Goal: Information Seeking & Learning: Learn about a topic

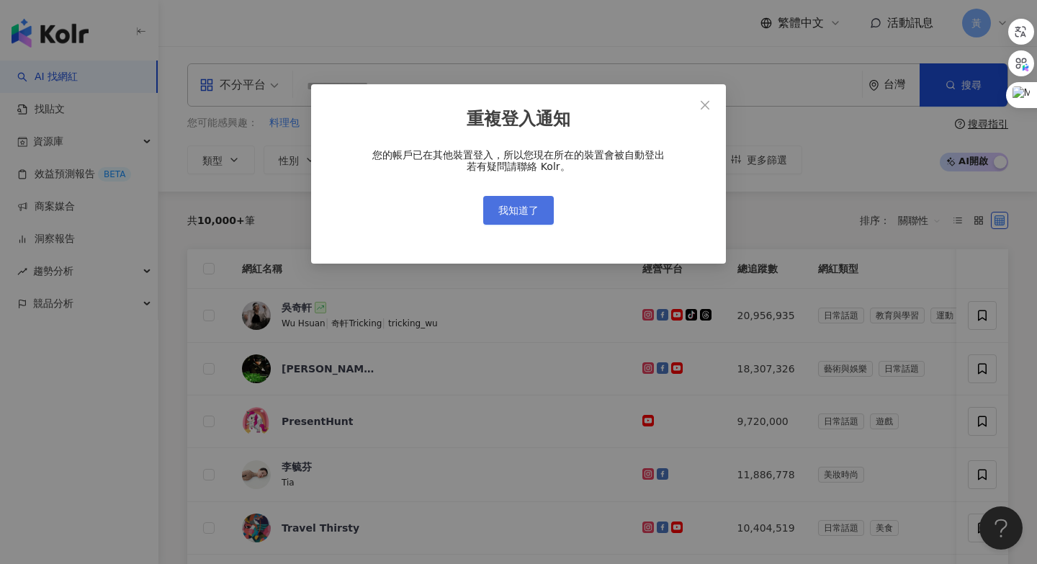
click at [525, 210] on span "我知道了" at bounding box center [518, 210] width 40 height 12
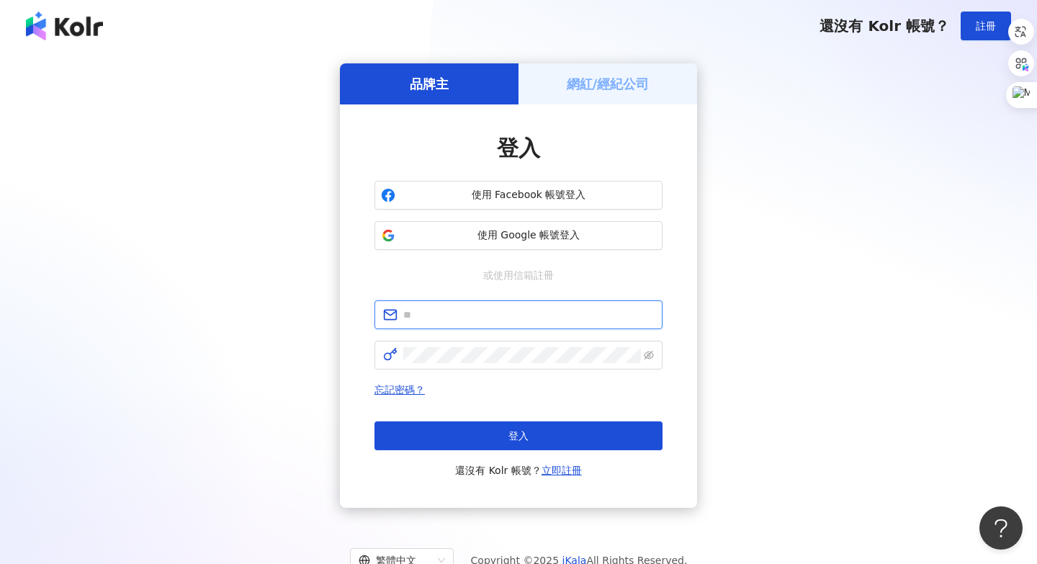
type input "**********"
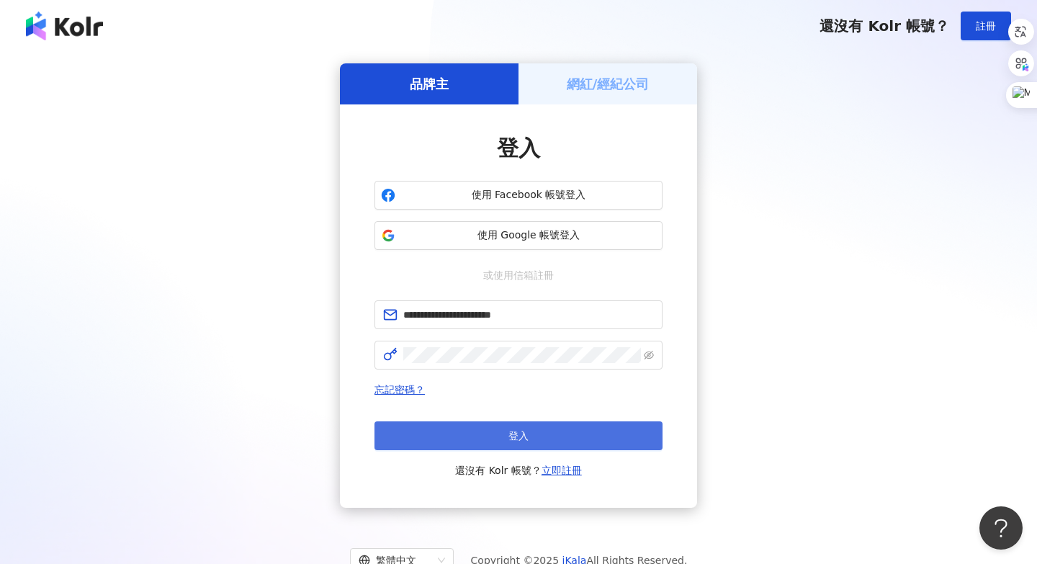
click at [483, 429] on button "登入" at bounding box center [518, 435] width 288 height 29
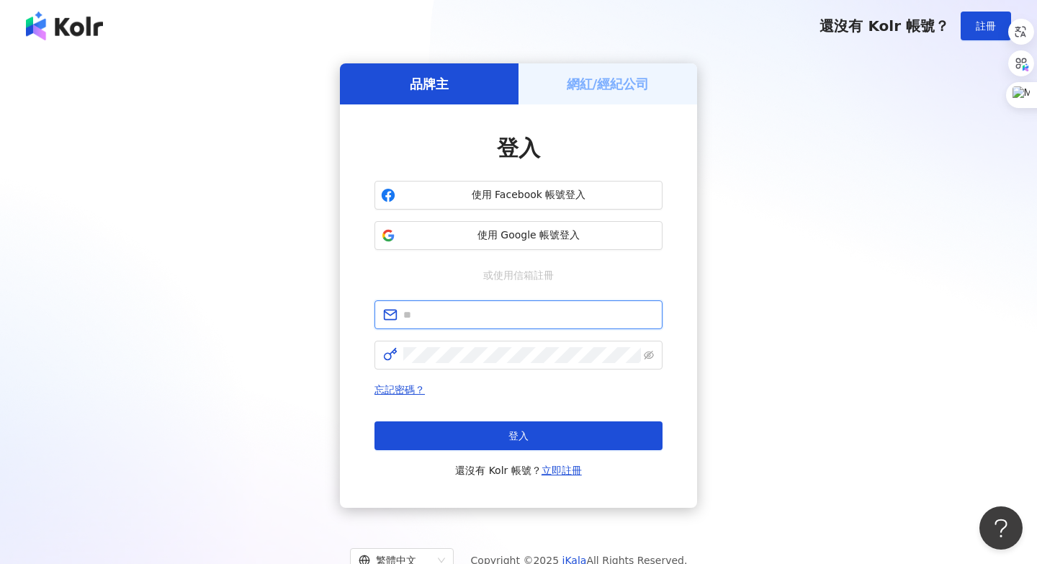
type input "**********"
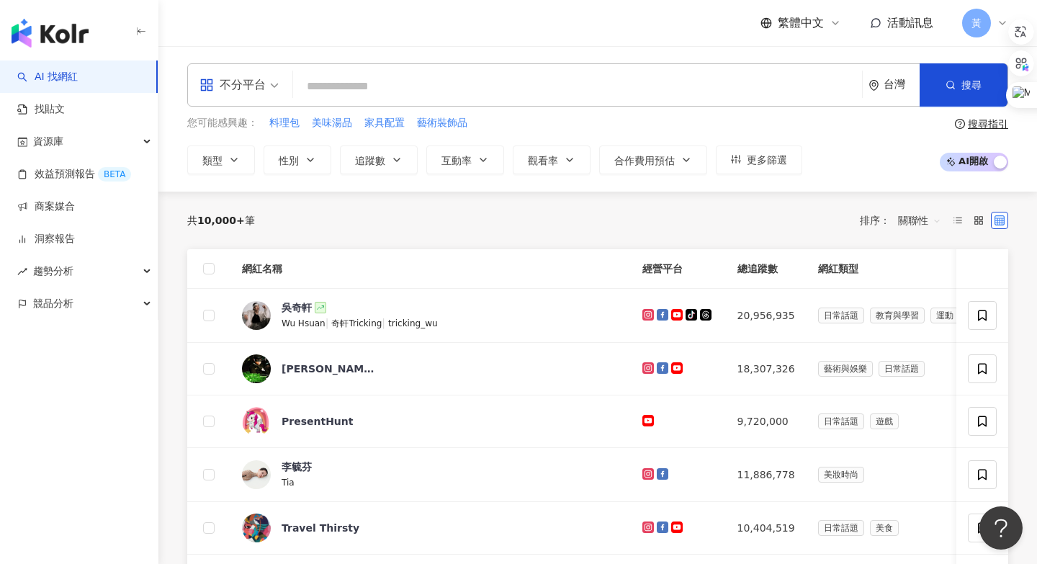
click at [269, 85] on span "不分平台" at bounding box center [238, 84] width 79 height 23
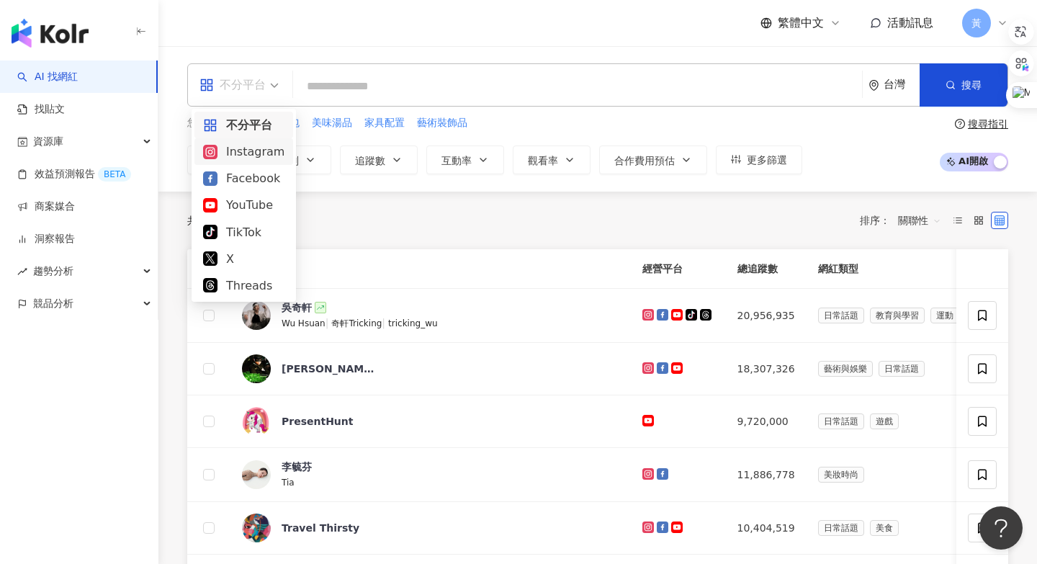
click at [235, 150] on div "Instagram" at bounding box center [243, 152] width 81 height 18
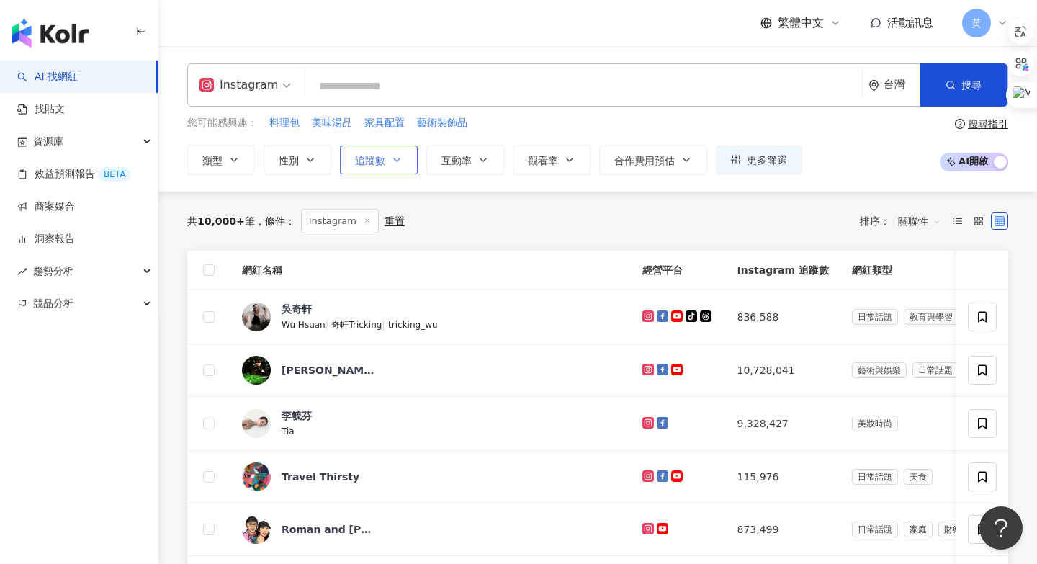
click at [394, 157] on icon "button" at bounding box center [397, 160] width 12 height 12
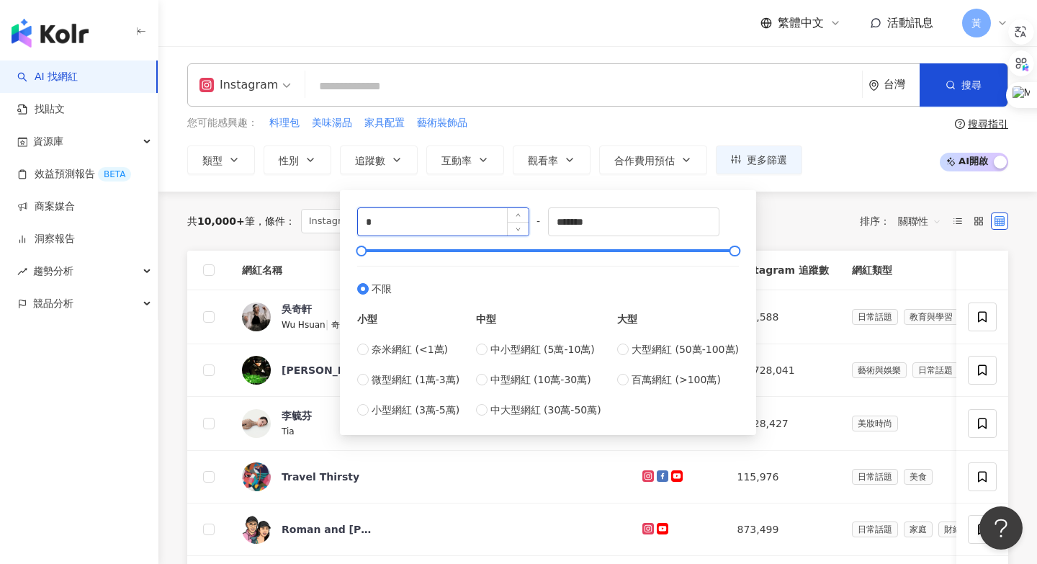
click at [395, 219] on input "*" at bounding box center [443, 221] width 171 height 27
type input "****"
drag, startPoint x: 612, startPoint y: 221, endPoint x: 542, endPoint y: 221, distance: 69.8
click at [542, 221] on div "**** - ******* 不限 小型 奈米網紅 (<1萬) 微型網紅 (1萬-3萬) 小型網紅 (3萬-5萬) 中型 中小型網紅 (5萬-10萬) 中型網…" at bounding box center [548, 312] width 382 height 210
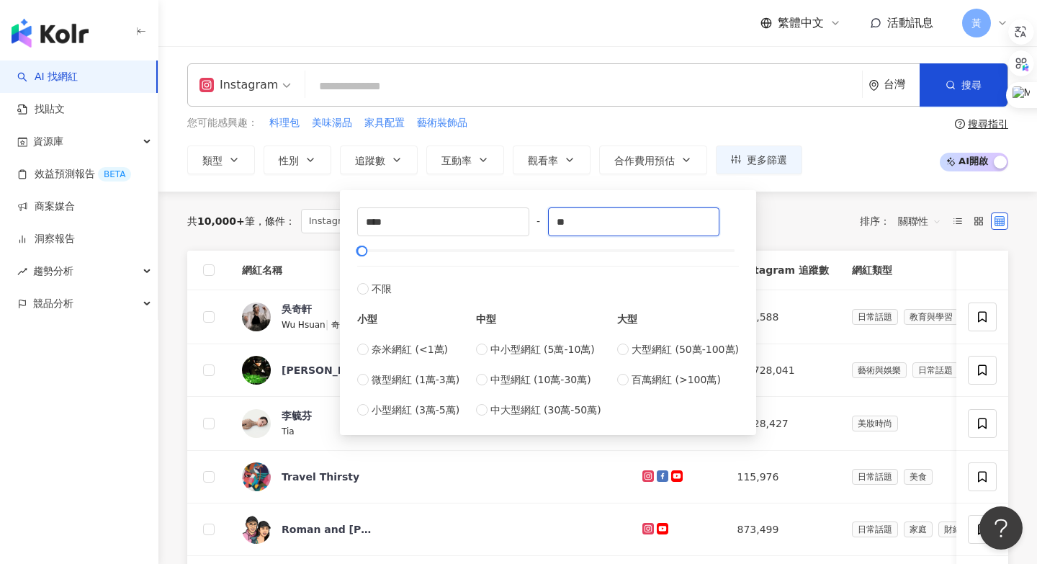
type input "*"
type input "****"
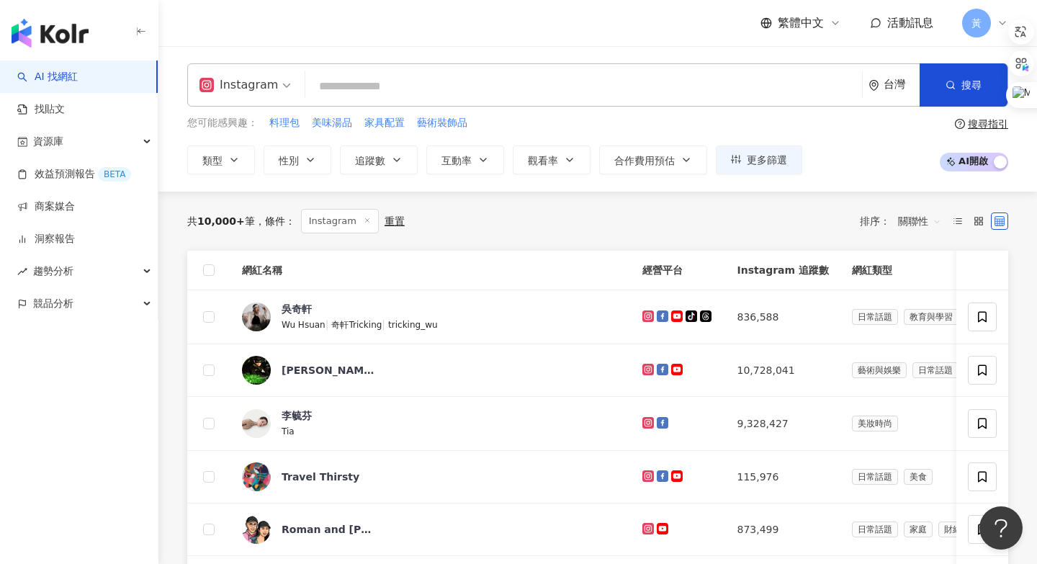
click at [774, 232] on div "共 10,000+ 筆 條件 ： Instagram 重置 排序： 關聯性" at bounding box center [597, 221] width 821 height 24
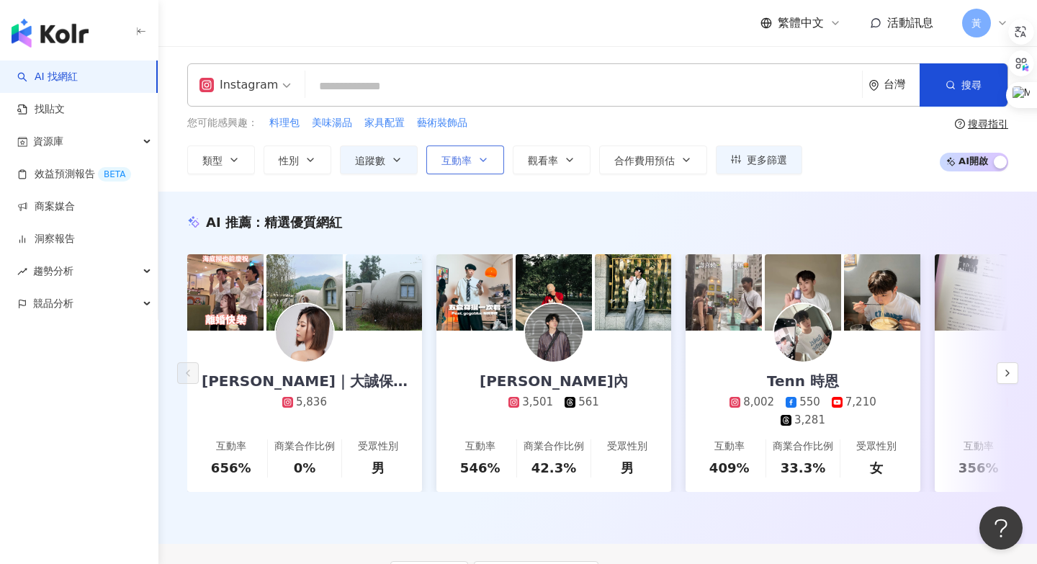
click at [470, 165] on span "互動率" at bounding box center [456, 161] width 30 height 12
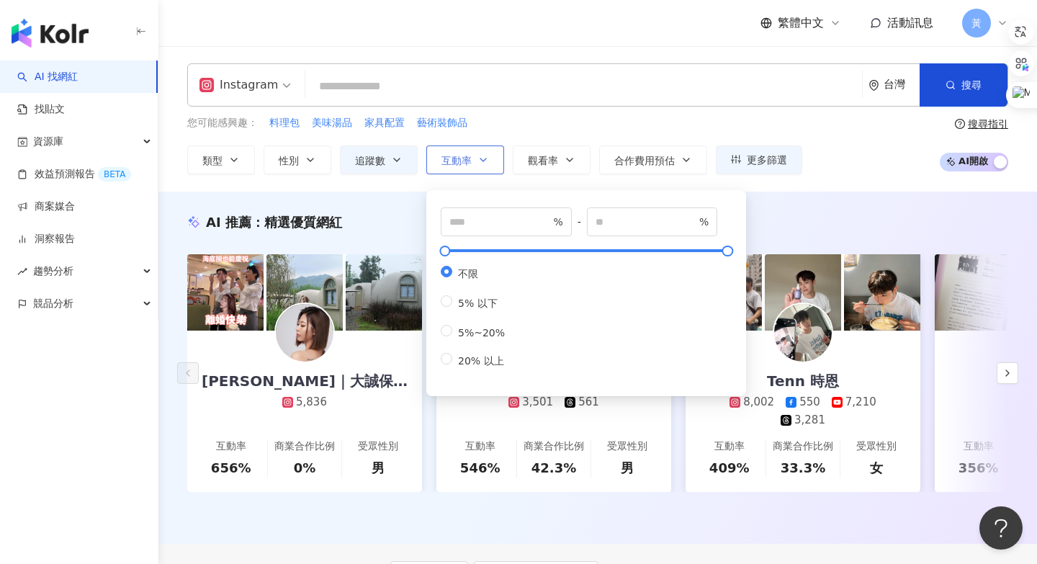
click at [470, 165] on span "互動率" at bounding box center [456, 161] width 30 height 12
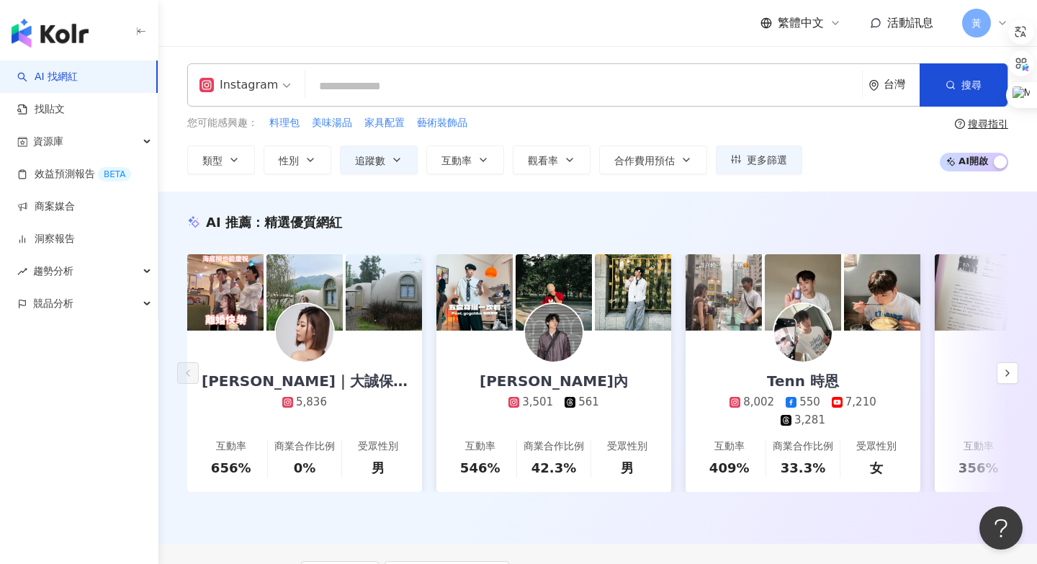
click at [846, 204] on div "AI 推薦 ： 精選優質網[PERSON_NAME]｜大誠保險經紀人 5,836 互動率 656% 商業合作比例 0% 受眾性別 男 林水內 3,501 56…" at bounding box center [597, 368] width 878 height 352
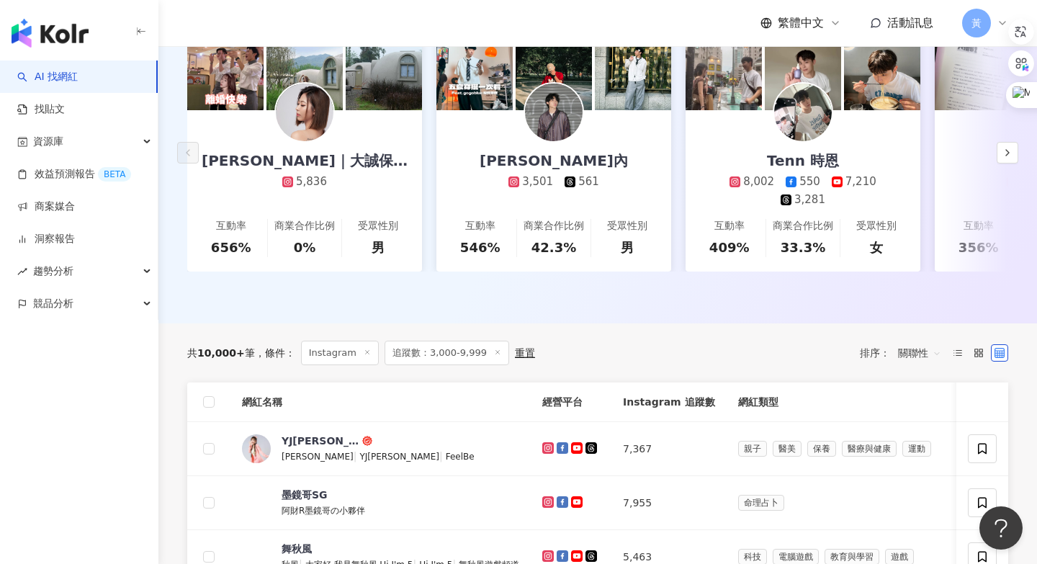
scroll to position [395, 0]
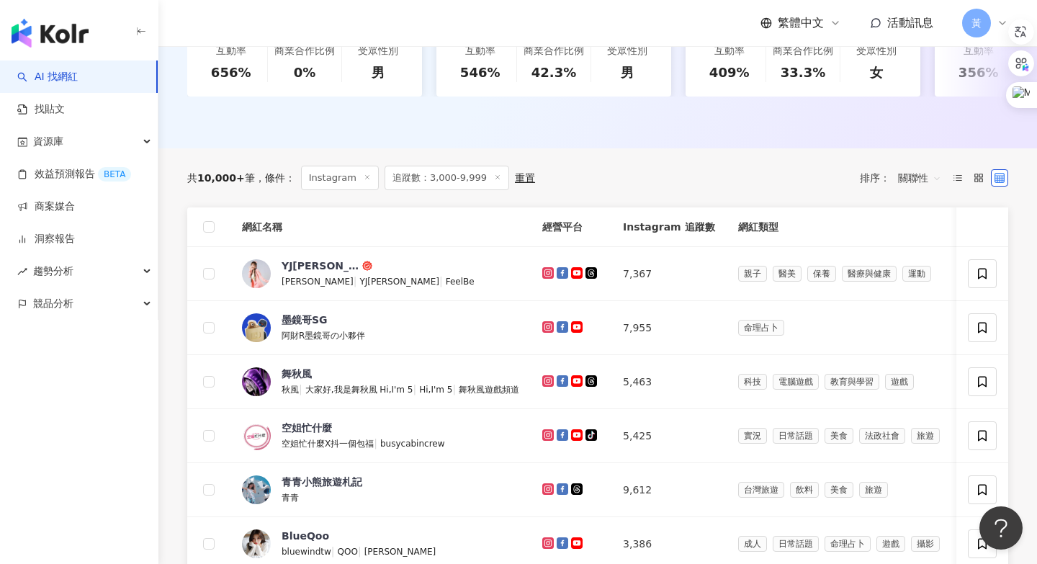
click at [928, 185] on span "關聯性" at bounding box center [919, 177] width 43 height 23
click at [914, 274] on div "互動率" at bounding box center [919, 281] width 36 height 16
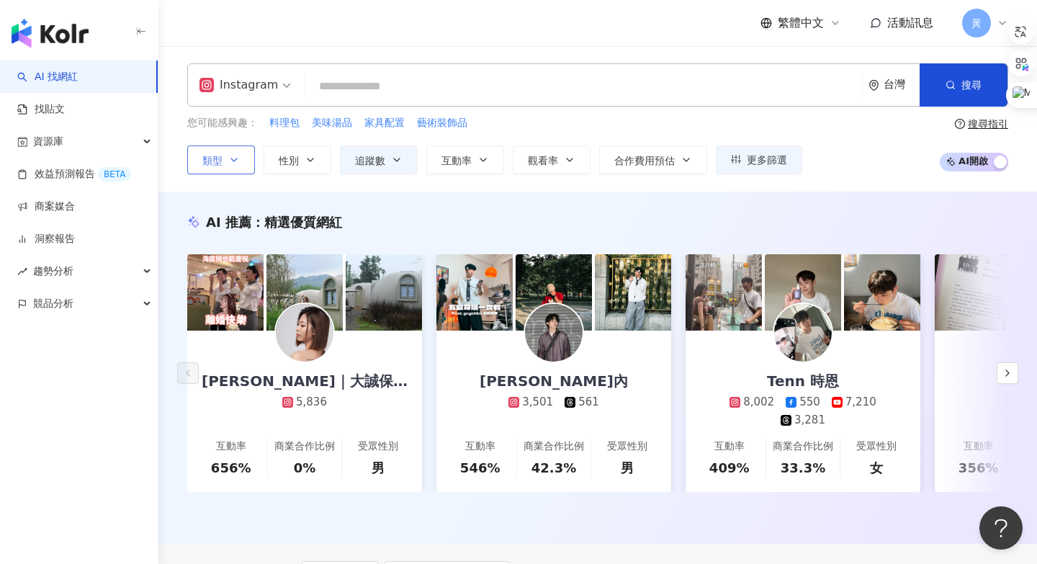
click at [224, 158] on button "類型" at bounding box center [221, 159] width 68 height 29
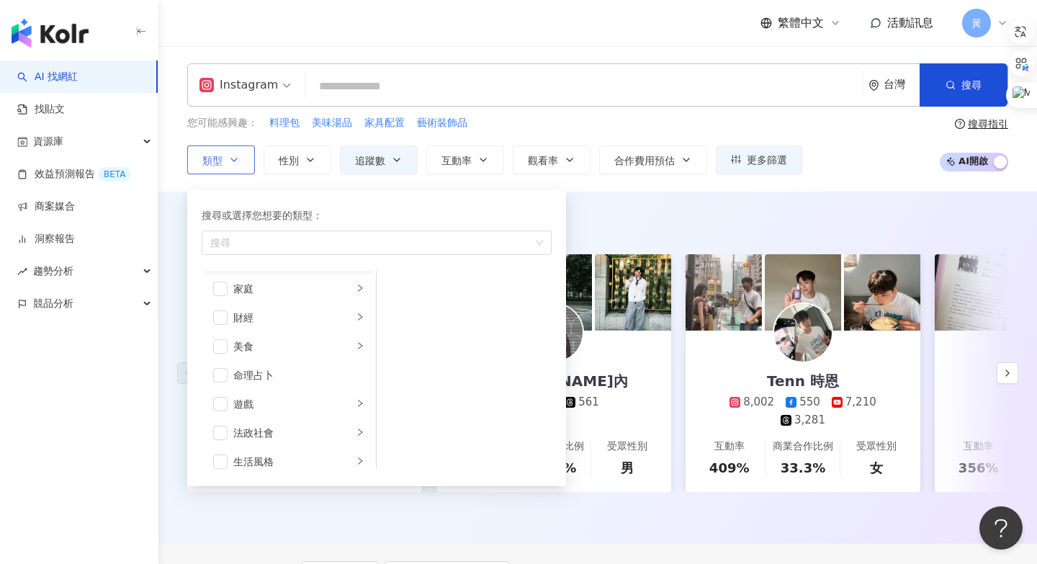
scroll to position [69, 0]
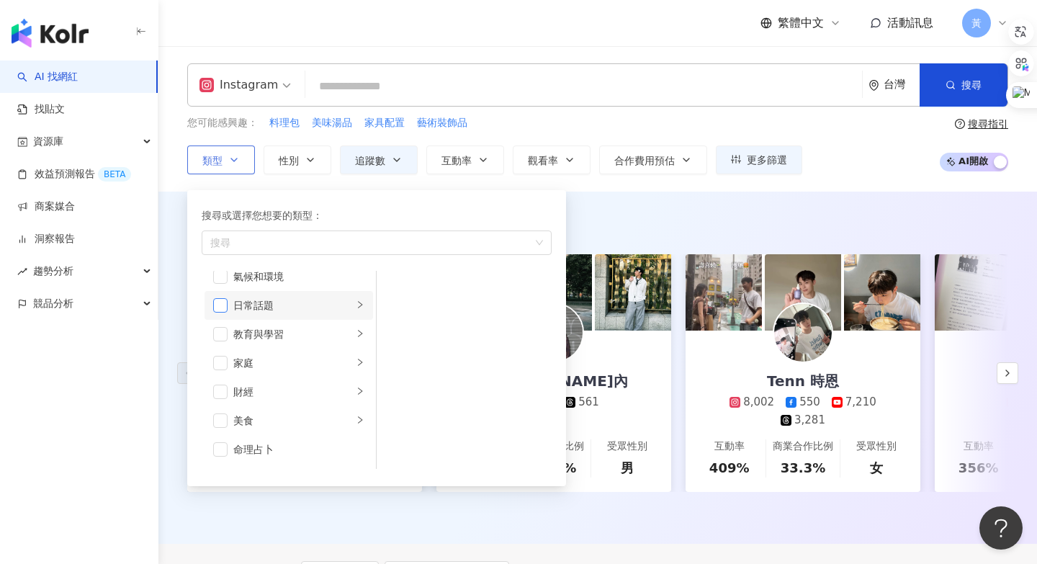
click at [221, 308] on span "button" at bounding box center [220, 305] width 14 height 14
click at [697, 248] on div "AI 推薦 ： 精選優質網[PERSON_NAME]｜大誠保險經紀人 5,836 互動率 656% 商業合作比例 0% 受眾性別 男 林水內 3,501 56…" at bounding box center [597, 370] width 878 height 315
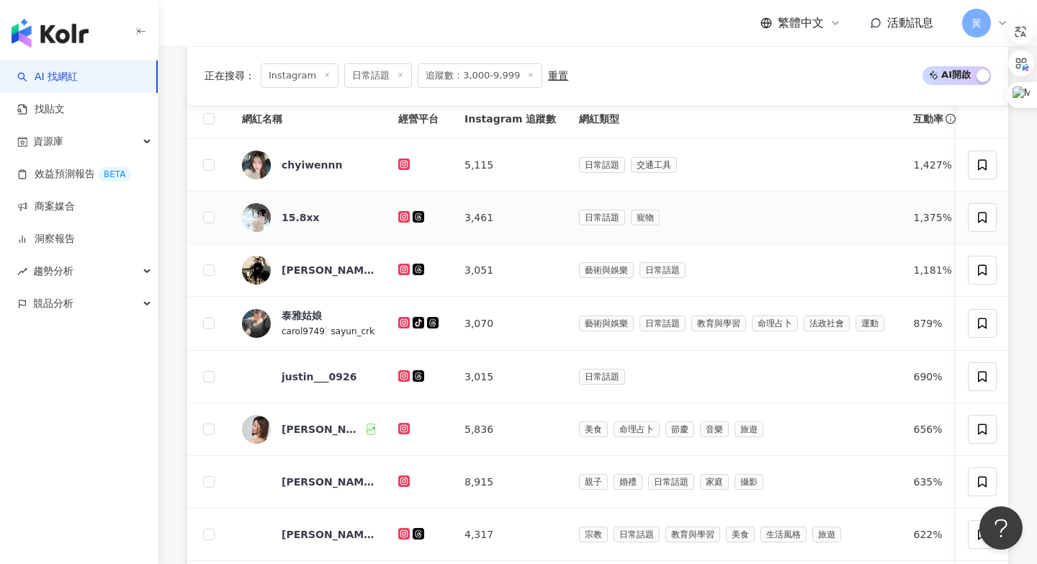
scroll to position [495, 0]
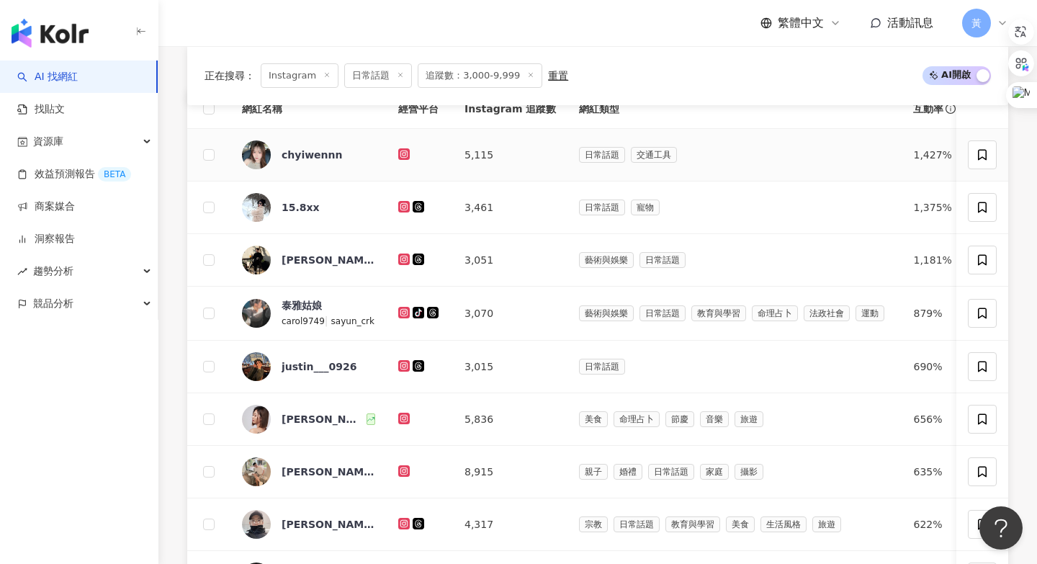
click at [406, 150] on icon at bounding box center [404, 154] width 9 height 9
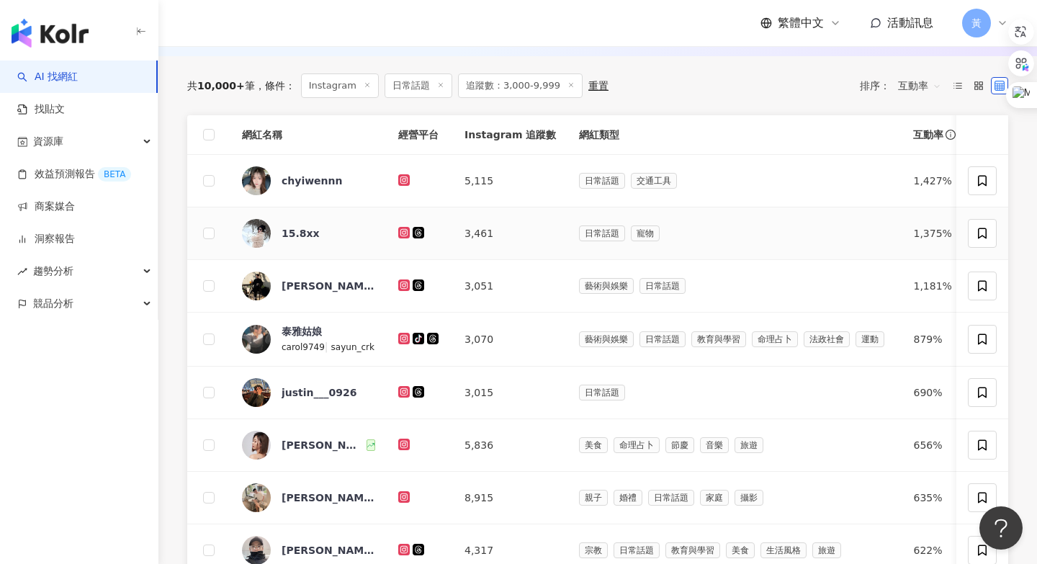
scroll to position [471, 0]
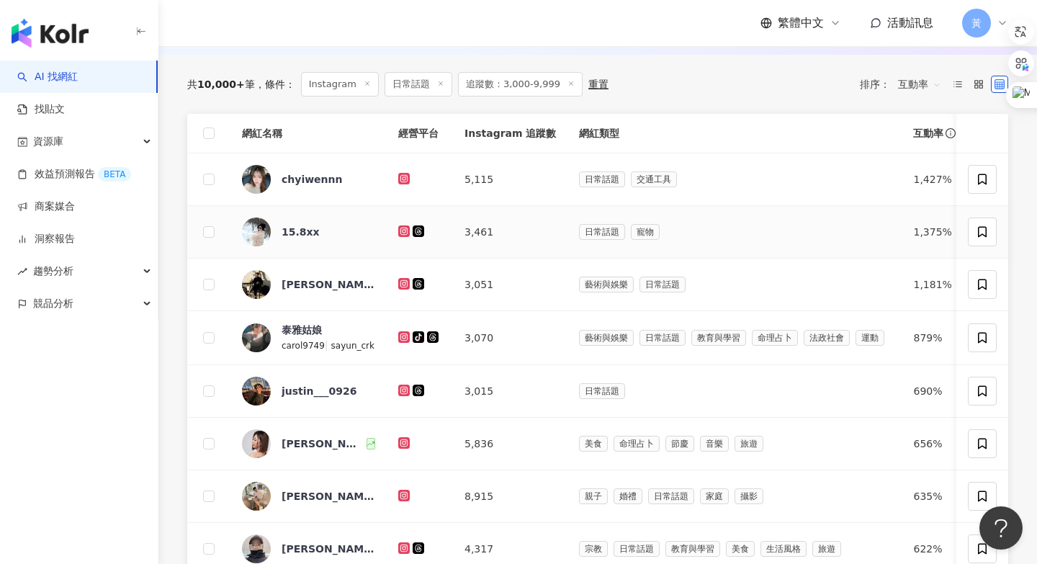
click at [402, 229] on icon at bounding box center [404, 231] width 6 height 6
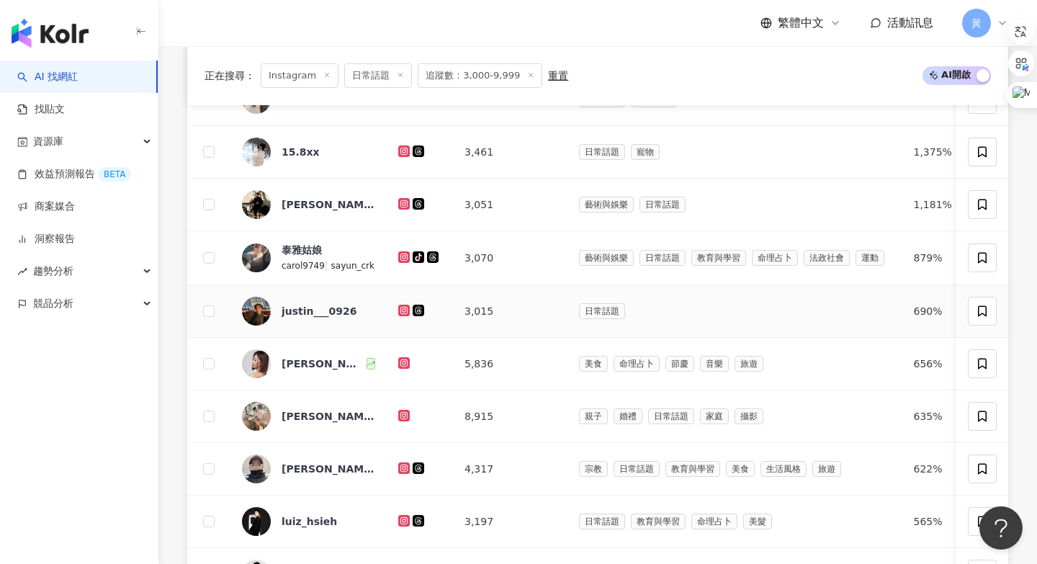
scroll to position [551, 0]
